Goal: Task Accomplishment & Management: Use online tool/utility

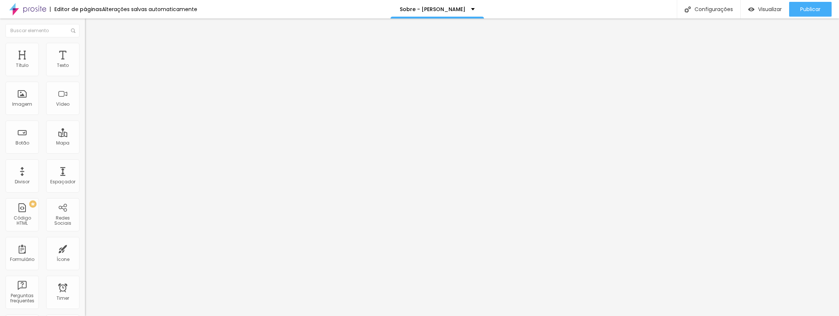
click at [89, 68] on span "Trocar icone" at bounding box center [105, 65] width 33 height 6
type input "a"
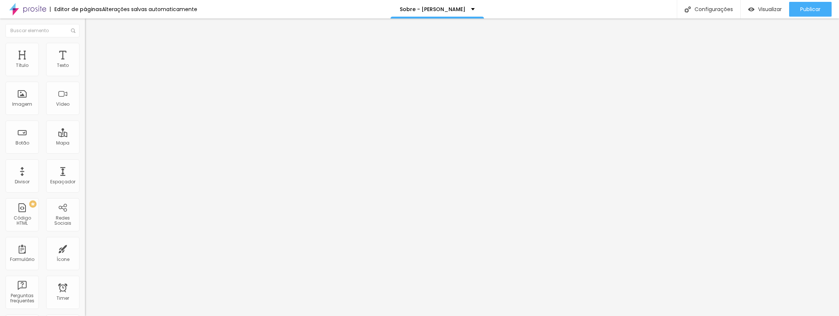
type input "r"
type input "cita"
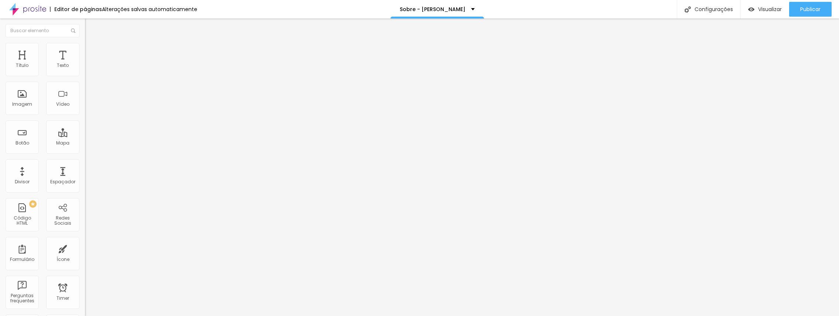
click at [92, 51] on span "Estilo" at bounding box center [97, 48] width 11 height 6
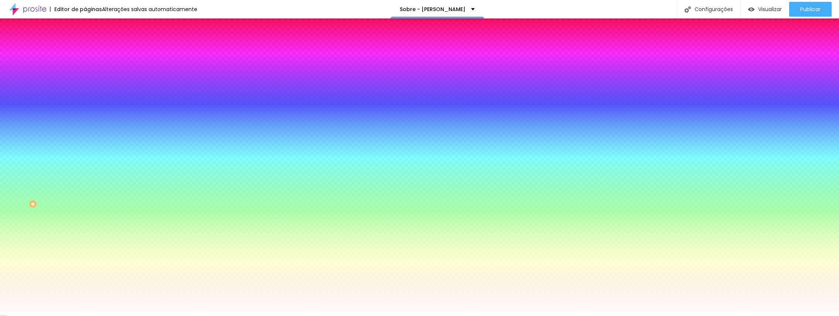
click at [85, 71] on div at bounding box center [127, 71] width 85 height 0
type input "#FCFCFC"
drag, startPoint x: 34, startPoint y: 88, endPoint x: 8, endPoint y: 84, distance: 26.5
click at [85, 84] on div "Cor do icone Voltar ao padrão #FCFCFC Cor de fundo Voltar ao padrão #FFFFFF Bor…" at bounding box center [127, 140] width 85 height 165
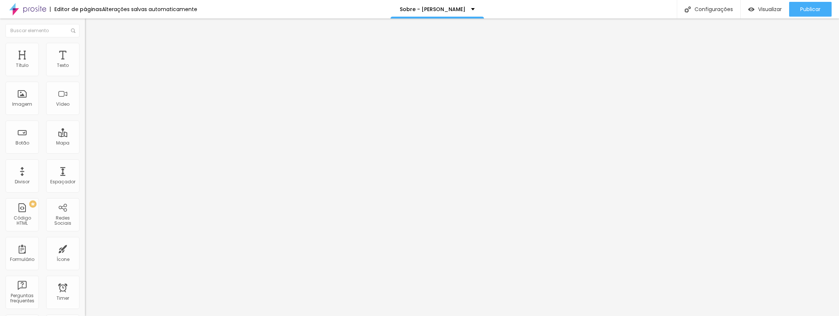
click at [90, 27] on img "button" at bounding box center [93, 27] width 6 height 6
click at [85, 188] on div "Editar Texto Estilo Avançado 15 Tamanho do texto 0 Espaço entre letras 1.6 Altu…" at bounding box center [127, 166] width 85 height 297
click at [85, 69] on input "Clique aqui e entre em contato" at bounding box center [129, 65] width 89 height 7
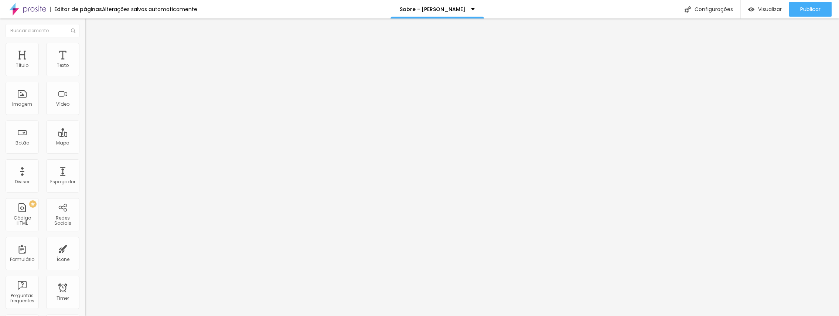
click at [85, 69] on input "Clique aqui e entre em contato" at bounding box center [129, 65] width 89 height 7
paste input "Entre em contato e vamos legitimar sua aliança"
click at [85, 69] on input "Entre em contato e vamos legitimar sua aliança" at bounding box center [129, 65] width 89 height 7
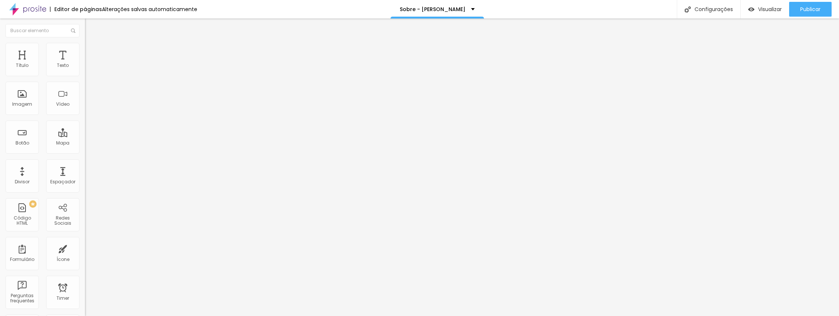
paste input "text"
type input "Entre em contato"
click at [85, 46] on li "Estilo" at bounding box center [127, 46] width 85 height 7
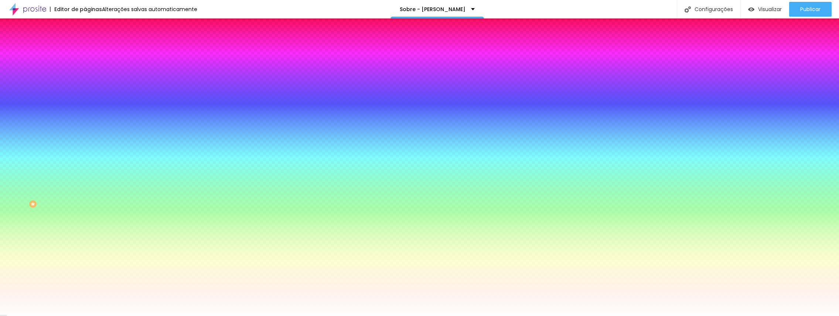
click at [85, 50] on img at bounding box center [88, 53] width 7 height 7
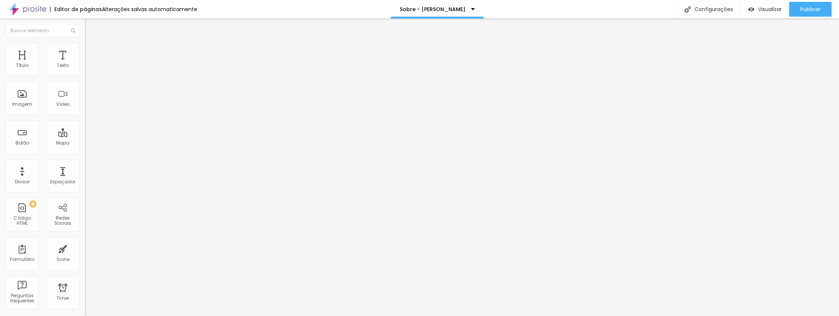
type input "5"
type input "3"
type input "0"
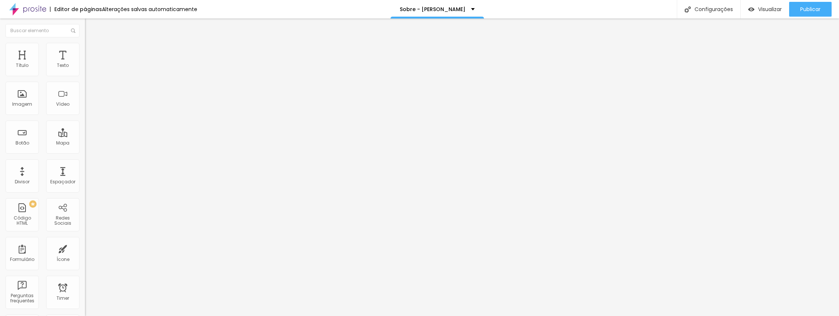
type input "0"
drag, startPoint x: 20, startPoint y: 74, endPoint x: 3, endPoint y: 75, distance: 16.3
type input "0"
click at [85, 143] on input "range" at bounding box center [109, 146] width 48 height 6
click at [90, 28] on img "button" at bounding box center [93, 27] width 6 height 6
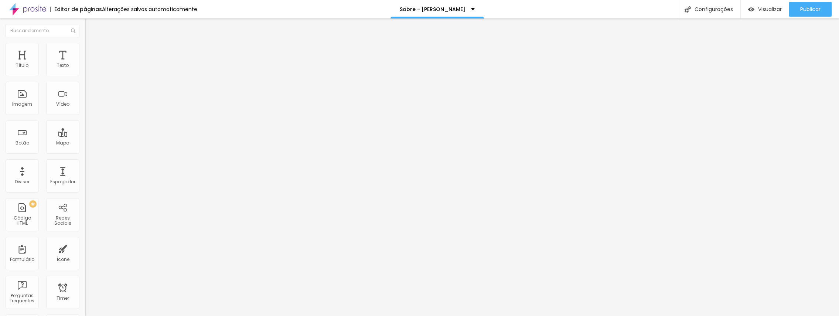
click at [92, 51] on span "Avançado" at bounding box center [104, 48] width 24 height 6
type input "7"
type input "5"
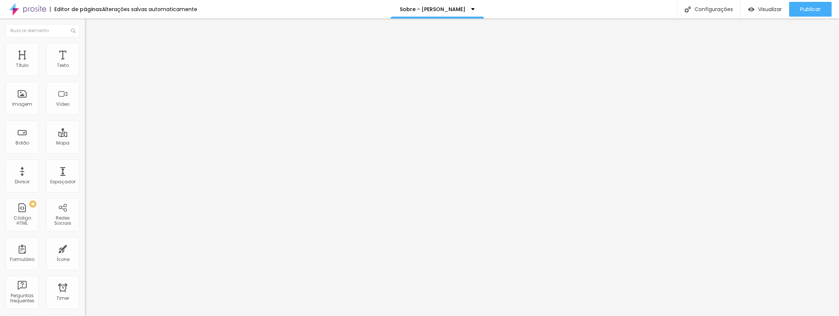
type input "1"
type input "0"
drag, startPoint x: 21, startPoint y: 86, endPoint x: 1, endPoint y: 88, distance: 20.0
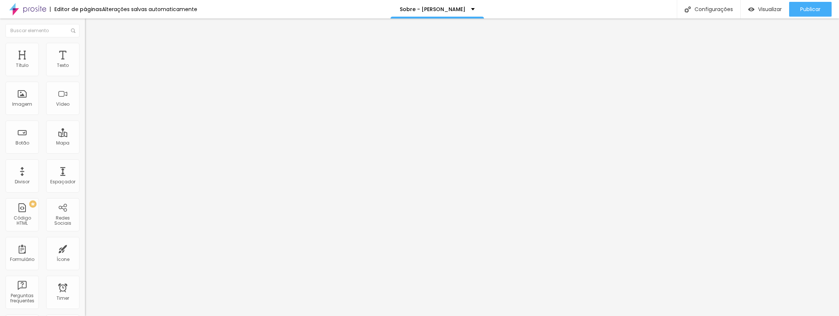
type input "0"
click at [85, 240] on input "range" at bounding box center [109, 243] width 48 height 6
click at [85, 47] on li "Estilo" at bounding box center [127, 46] width 85 height 7
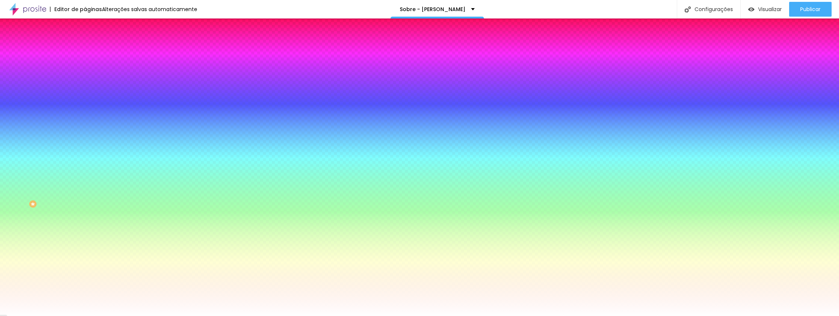
click at [85, 74] on input "#FFFFFF" at bounding box center [129, 74] width 89 height 7
click at [85, 71] on div at bounding box center [127, 71] width 85 height 0
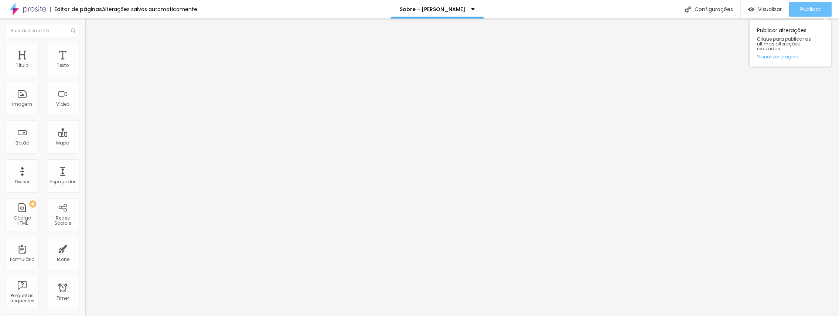
click at [798, 12] on button "Publicar" at bounding box center [810, 9] width 42 height 15
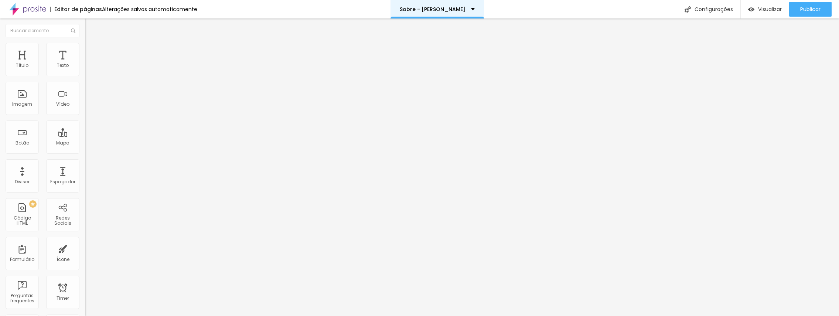
click at [470, 9] on div "Sobre - Elisson Andrade" at bounding box center [436, 9] width 93 height 18
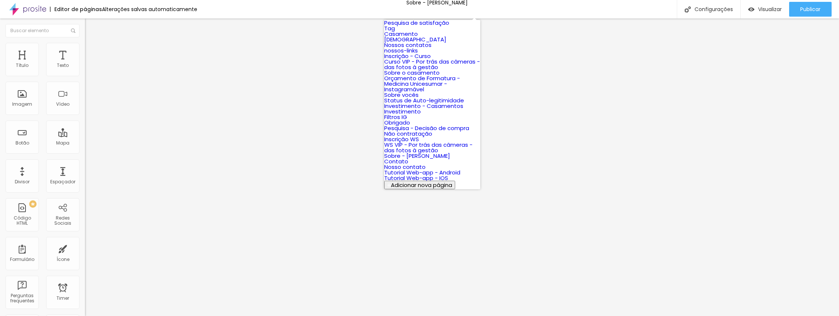
click at [395, 32] on link "Tag" at bounding box center [389, 28] width 11 height 8
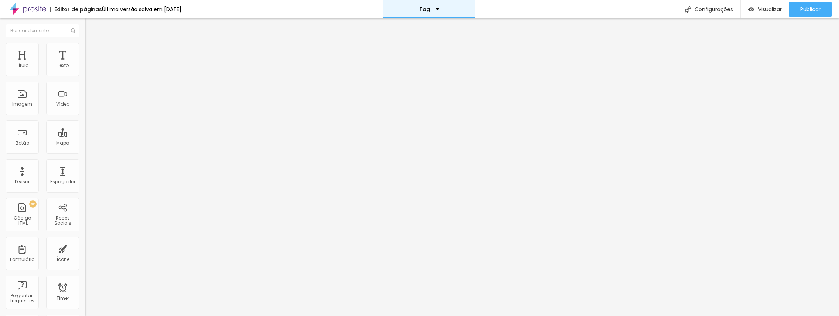
click at [439, 11] on div "Tag" at bounding box center [429, 9] width 20 height 5
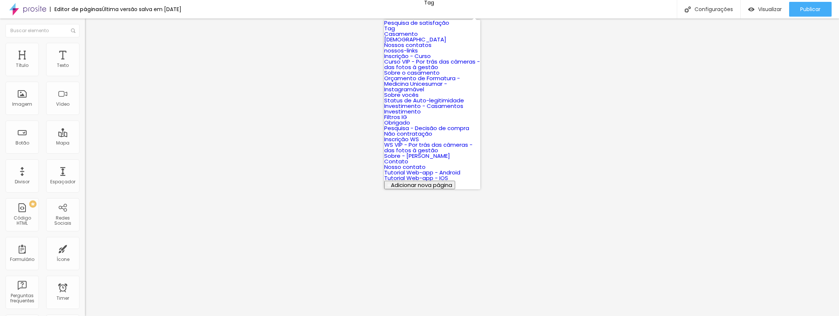
click at [412, 49] on link "Nossos contatos" at bounding box center [407, 45] width 47 height 8
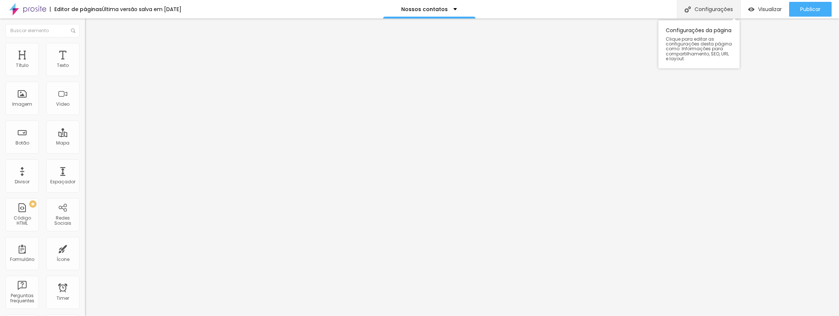
click at [727, 13] on div "Configurações" at bounding box center [708, 9] width 64 height 18
click at [85, 69] on input "QUEM SOU" at bounding box center [129, 65] width 89 height 7
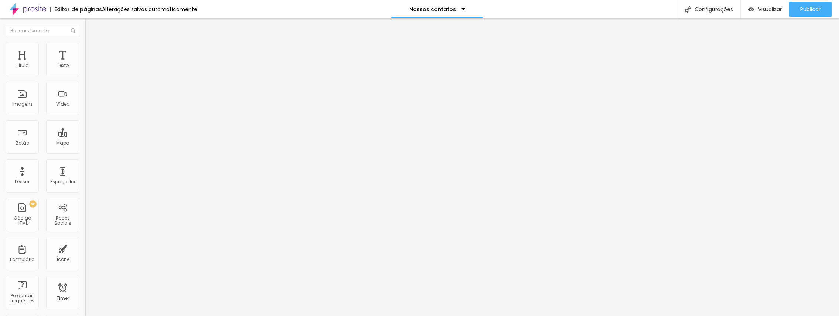
paste input "Minha História em Cristo"
type input "Minha História em Cristo"
click at [85, 69] on input "SITE" at bounding box center [129, 65] width 89 height 7
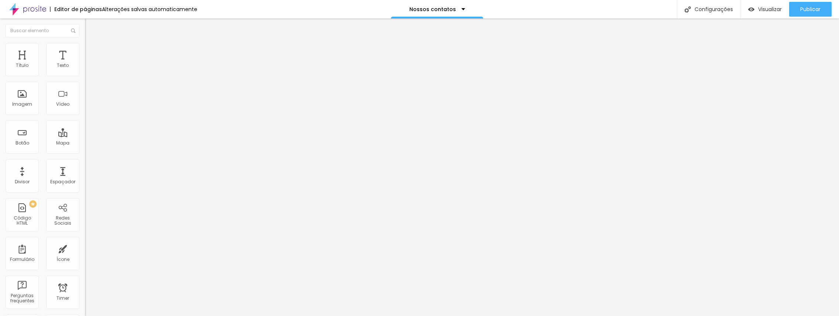
type input "site oficial"
click at [85, 69] on input "BLOG" at bounding box center [129, 65] width 89 height 7
paste input "Reflexões & Histórias de Casamento"
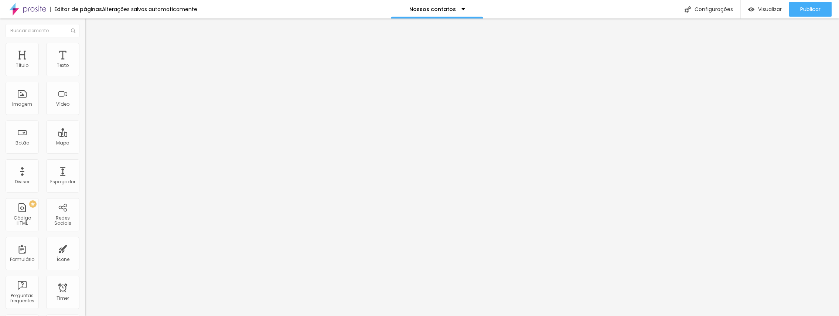
click at [85, 69] on input "Reflexões & Histórias de Casamento" at bounding box center [129, 65] width 89 height 7
type input "Reflexões & Histórias"
click at [85, 69] on input "WHATSAPP" at bounding box center [129, 65] width 89 height 7
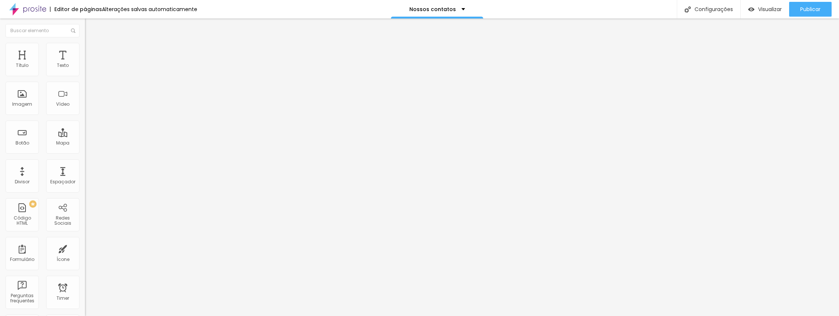
click at [85, 69] on input "WHATSAPP" at bounding box center [129, 65] width 89 height 7
paste input "Falar Agora no WhatsApp"
type input "Falar Agora no WhatsApp"
click at [85, 69] on input "ORÇAMENTO - CASAMENTOS" at bounding box center [129, 65] width 89 height 7
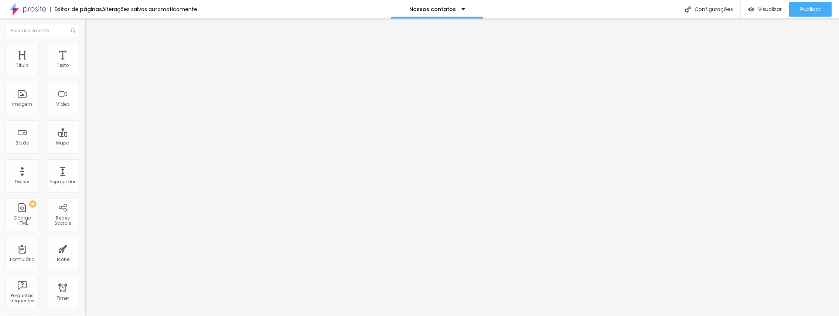
click at [85, 69] on input "ORÇAMENTO - CASAMENTOS" at bounding box center [129, 65] width 89 height 7
paste input "Pedir Orçamento de Casamento [DEMOGRAPHIC_DATA]"
type input "Pedir Orçamento de Casamento [DEMOGRAPHIC_DATA]"
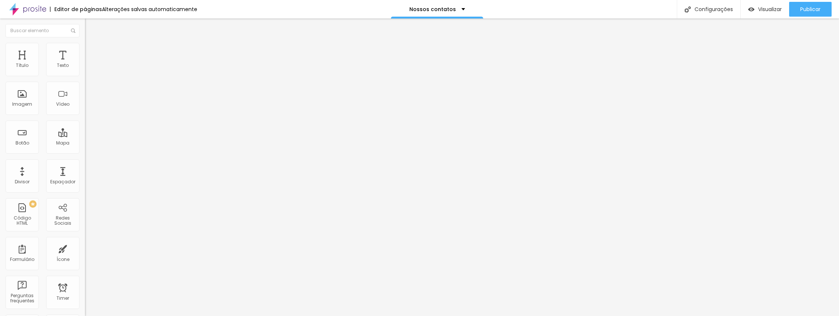
click at [85, 69] on input "Pedir Orçamento de Casamento [DEMOGRAPHIC_DATA]" at bounding box center [129, 65] width 89 height 7
type input "Pedir Orçamento - Casamento [DEMOGRAPHIC_DATA]"
click at [85, 69] on input "ORÇAMENTO - OUTROS" at bounding box center [129, 65] width 89 height 7
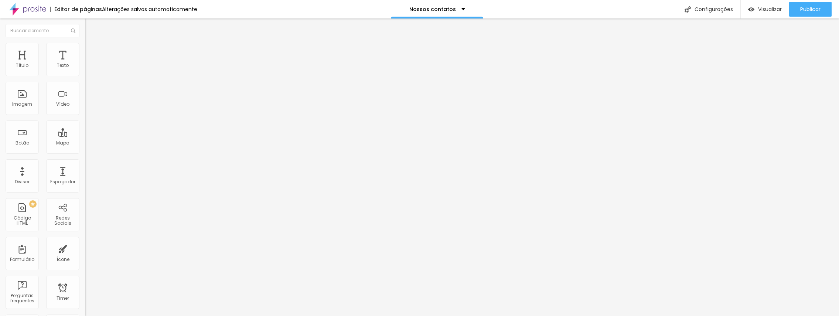
click at [85, 69] on input "PEDIR ORÇAMENTO - OUTROS" at bounding box center [129, 65] width 89 height 7
paste input "Ensaios & Eventos"
click at [85, 69] on input "PEDIR ORÇAMENTO - OUTROS Ensaios & Eventos" at bounding box center [129, 65] width 89 height 7
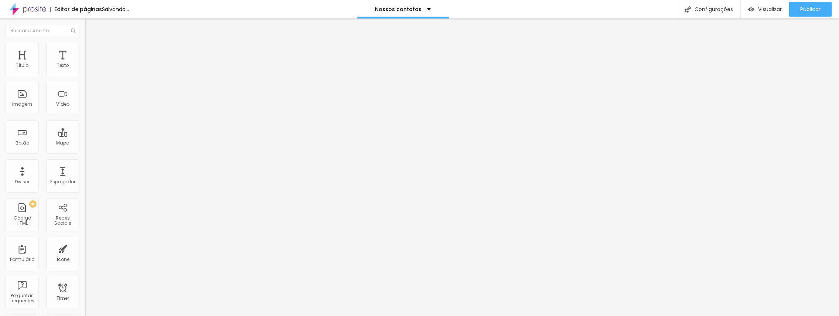
scroll to position [0, 24]
click at [85, 69] on input "PEDIR ORÇAMENTO - OUTROS ensaios & Eventos" at bounding box center [129, 65] width 89 height 7
click at [85, 69] on input "PEDIR ORÇAMENTO - OUTROS ENSAIOS & EVENTOS" at bounding box center [129, 65] width 89 height 7
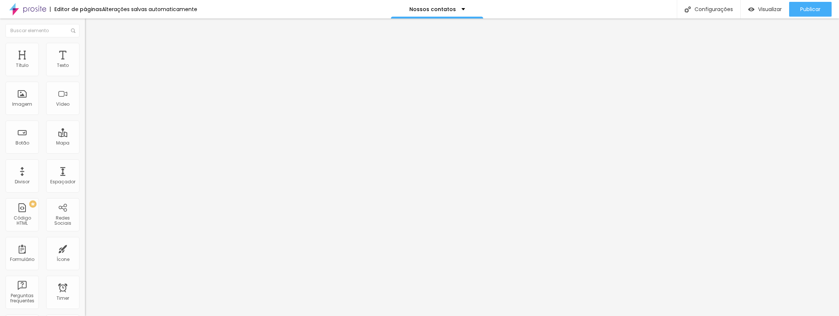
drag, startPoint x: 12, startPoint y: 84, endPoint x: 0, endPoint y: 85, distance: 12.2
click at [85, 85] on div "Texto PEDIR ORÇAMENTO - OUTROS ENSAIOS & EVENTOS Alinhamento Tamanho Normal Peq…" at bounding box center [127, 114] width 85 height 112
click at [85, 69] on input "PEDIR ORÇAMENTO - OUTROS ENSAIOS & EVENTOS" at bounding box center [129, 65] width 89 height 7
type input "ORÇAMENTO - OUTROS ENSAIOS & EVENTOS"
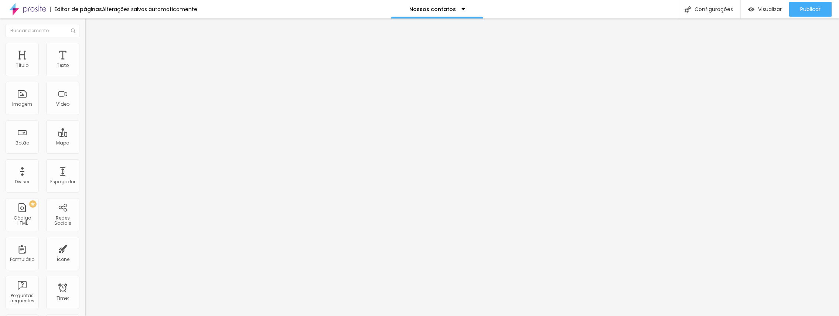
click at [85, 69] on input "Pedir Orçamento - Casamento [DEMOGRAPHIC_DATA]" at bounding box center [129, 65] width 89 height 7
type input "Orçamento - Casamento [DEMOGRAPHIC_DATA]"
click at [85, 69] on input "ACESSE O SITE" at bounding box center [129, 65] width 89 height 7
drag, startPoint x: 16, startPoint y: 82, endPoint x: 28, endPoint y: 81, distance: 11.5
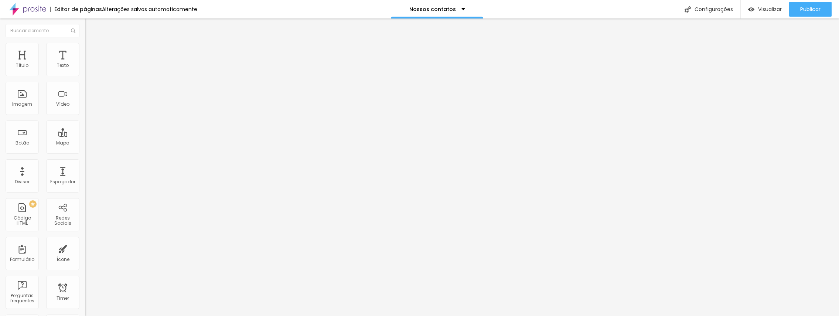
click at [85, 69] on input "ACESSE O SITE" at bounding box center [129, 65] width 89 height 7
click at [85, 69] on input "SITE" at bounding box center [129, 65] width 89 height 7
type input "SITE OFICIAL"
drag, startPoint x: 40, startPoint y: 82, endPoint x: 4, endPoint y: 83, distance: 36.2
click at [85, 83] on div "Texto ME CHAME NO WHATSAPP Alinhamento Tamanho Normal Pequeno Normal Grande Lin…" at bounding box center [127, 114] width 85 height 112
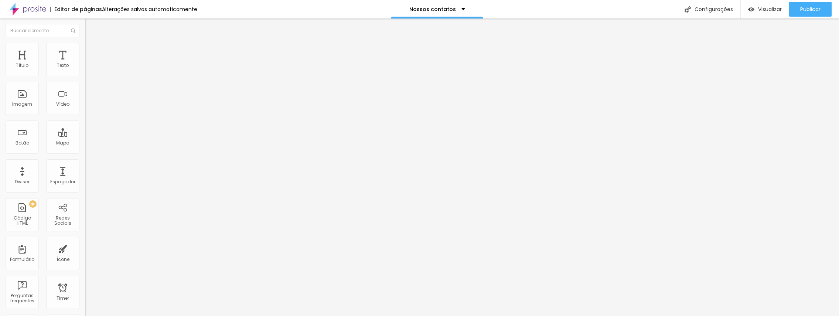
type input "CONVERSAR NO WHATSAPP"
click at [85, 69] on input "ORÇAMENTO PARA CASAMENTOS" at bounding box center [129, 65] width 89 height 7
paste input "rçamento de Casamento [DEMOGRAPHIC_DATA]"
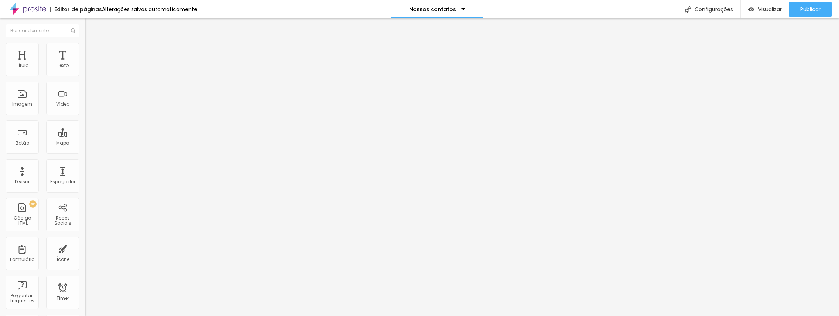
scroll to position [0, 11]
click at [85, 69] on input "Orçamento de Casamento [DEMOGRAPHIC_DATA]" at bounding box center [129, 65] width 89 height 7
type input "Orçamento - Casamento [DEMOGRAPHIC_DATA]"
click at [808, 7] on span "Publicar" at bounding box center [810, 9] width 20 height 6
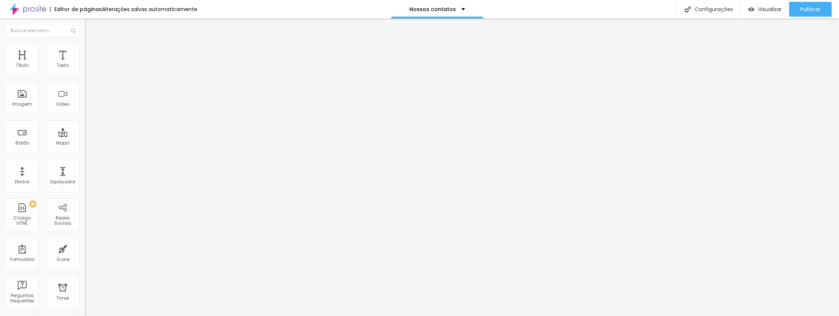
click at [85, 49] on ul "Conteúdo Estilo Avançado" at bounding box center [127, 46] width 85 height 22
click at [92, 52] on span "Avançado" at bounding box center [104, 55] width 24 height 6
click at [85, 50] on img at bounding box center [88, 53] width 7 height 7
click at [85, 50] on li "Avançado" at bounding box center [127, 53] width 85 height 7
click at [92, 53] on span "Avançado" at bounding box center [104, 55] width 24 height 6
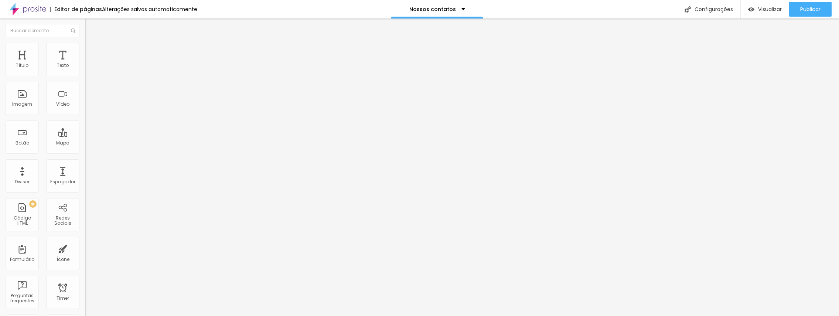
click at [85, 50] on img at bounding box center [88, 53] width 7 height 7
click at [85, 50] on li "Avançado" at bounding box center [127, 53] width 85 height 7
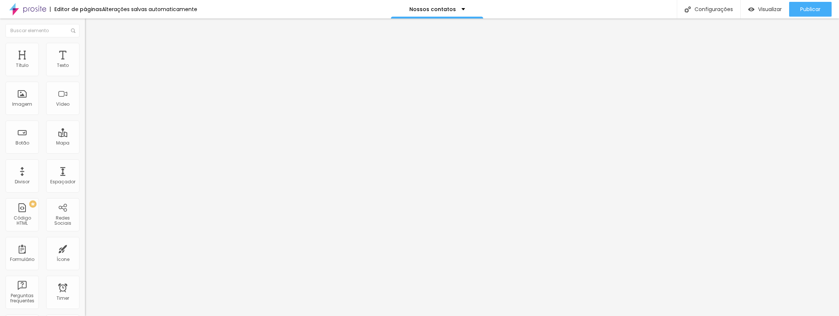
click at [85, 50] on li "Avançado" at bounding box center [127, 53] width 85 height 7
click at [765, 12] on span "Visualizar" at bounding box center [770, 9] width 24 height 6
click at [815, 10] on span "Publicar" at bounding box center [810, 9] width 20 height 6
click at [770, 11] on span "Visualizar" at bounding box center [770, 9] width 24 height 6
click at [809, 10] on span "Publicar" at bounding box center [810, 9] width 20 height 6
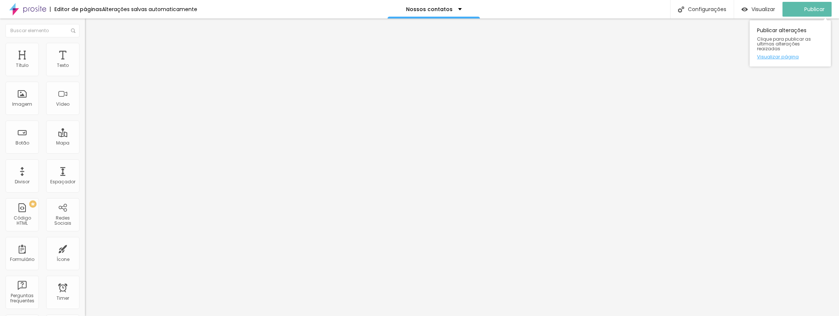
click at [791, 54] on link "Visualizar página" at bounding box center [790, 56] width 66 height 5
click at [85, 69] on input "ORÇAMENTO - OUTROS ENSAIOS & EVENTOS" at bounding box center [129, 65] width 89 height 7
type input "ORÇAMENTO - ENSAIOS & EVENTOS"
click at [808, 7] on span "Publicar" at bounding box center [810, 9] width 20 height 6
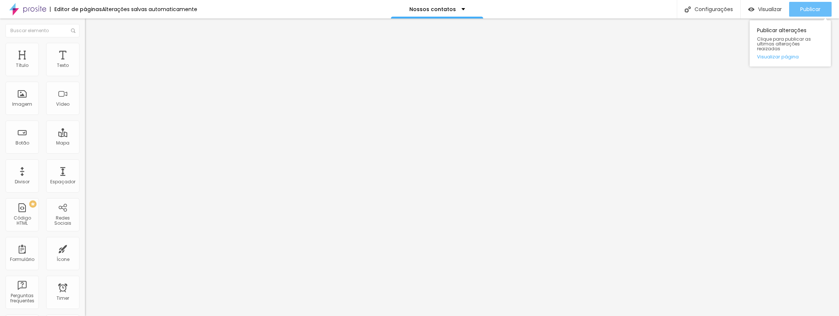
click at [802, 10] on span "Publicar" at bounding box center [810, 9] width 20 height 6
click at [792, 11] on button "Publicar" at bounding box center [810, 9] width 42 height 15
click at [801, 17] on div "Publicar alterações Clique para publicar as ultimas alterações reaizadas Visual…" at bounding box center [789, 42] width 81 height 50
click at [802, 13] on div "Publicar" at bounding box center [810, 9] width 20 height 15
click at [802, 6] on span "Publicar" at bounding box center [810, 9] width 20 height 6
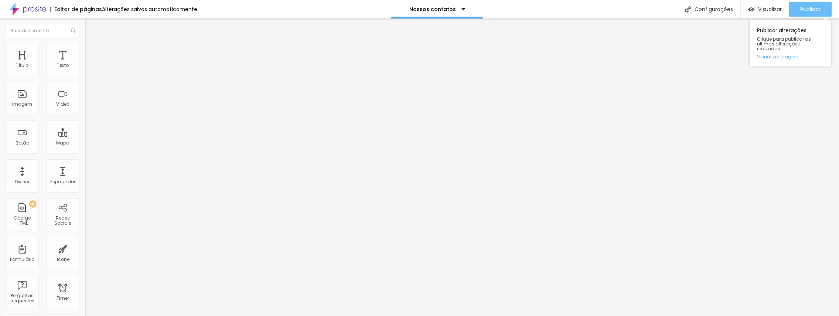
click at [809, 6] on span "Publicar" at bounding box center [810, 9] width 20 height 6
